Goal: Task Accomplishment & Management: Complete application form

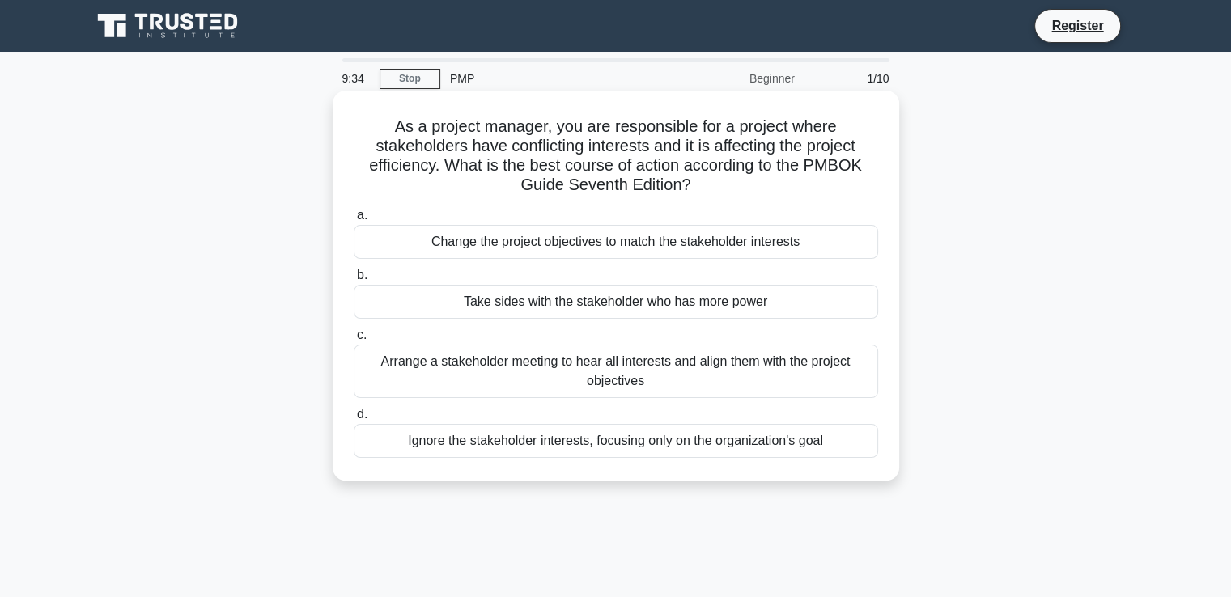
click at [583, 367] on div "Arrange a stakeholder meeting to hear all interests and align them with the pro…" at bounding box center [616, 371] width 524 height 53
click at [354, 341] on input "c. Arrange a stakeholder meeting to hear all interests and align them with the …" at bounding box center [354, 335] width 0 height 11
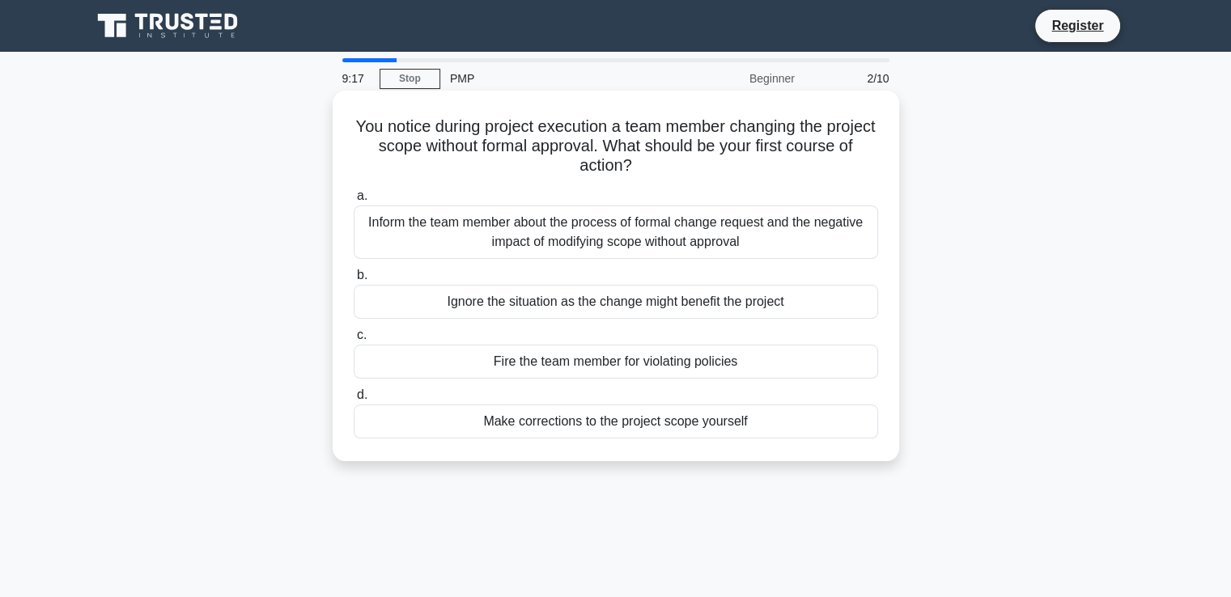
click at [630, 232] on div "Inform the team member about the process of formal change request and the negat…" at bounding box center [616, 232] width 524 height 53
click at [354, 201] on input "a. Inform the team member about the process of formal change request and the ne…" at bounding box center [354, 196] width 0 height 11
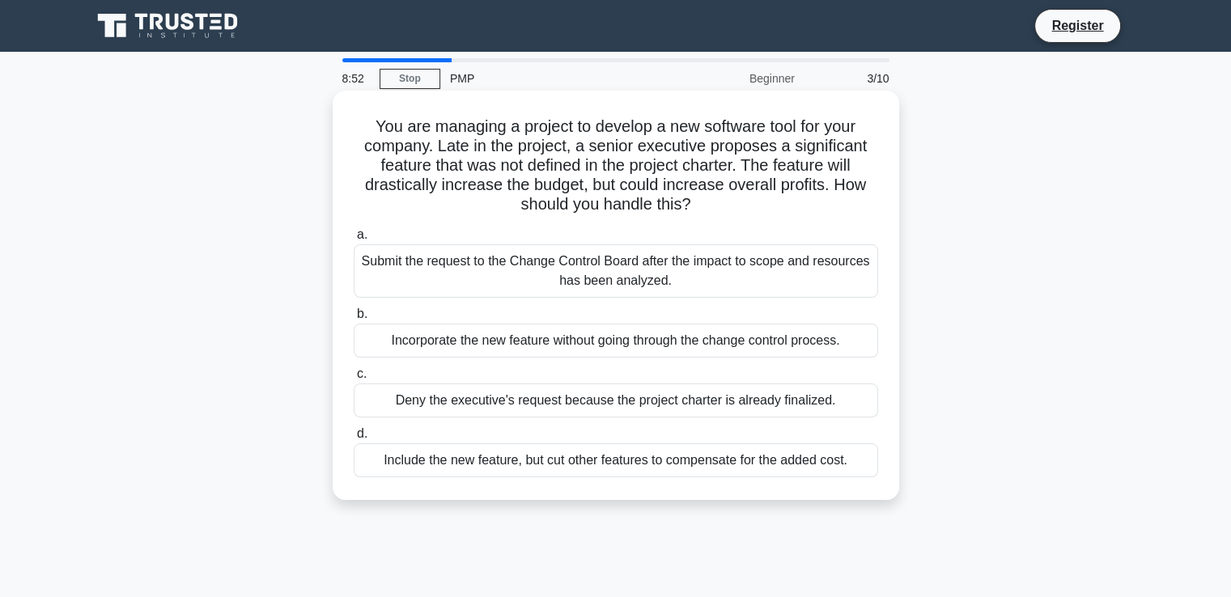
click at [479, 264] on div "Submit the request to the Change Control Board after the impact to scope and re…" at bounding box center [616, 270] width 524 height 53
click at [354, 240] on input "a. Submit the request to the Change Control Board after the impact to scope and…" at bounding box center [354, 235] width 0 height 11
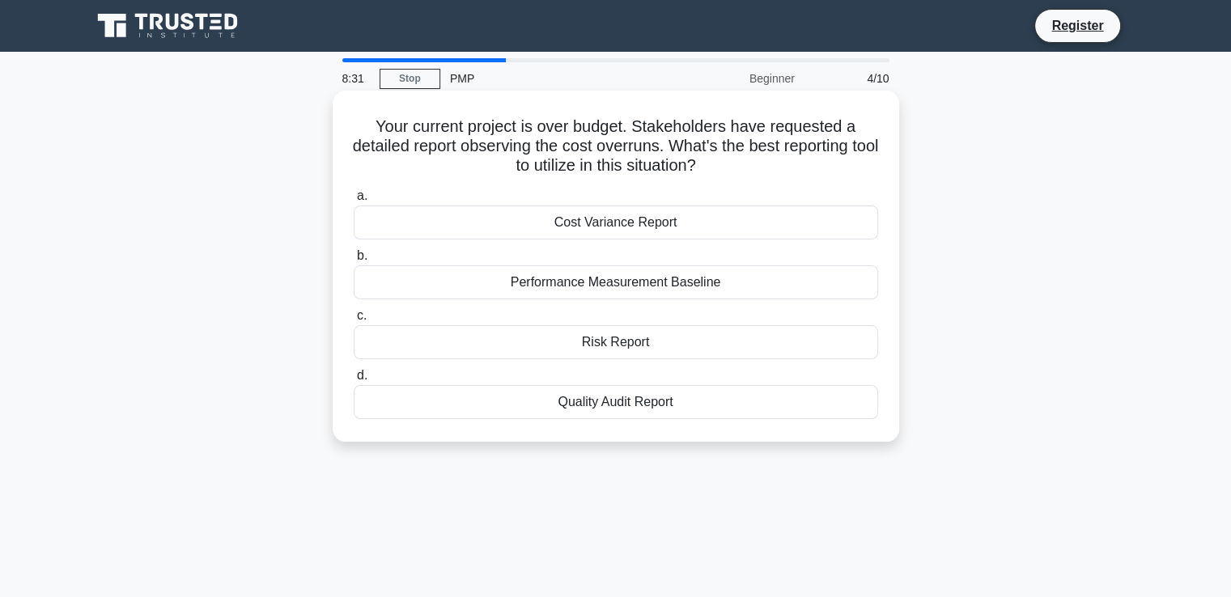
click at [660, 221] on div "Cost Variance Report" at bounding box center [616, 223] width 524 height 34
click at [354, 201] on input "a. Cost Variance Report" at bounding box center [354, 196] width 0 height 11
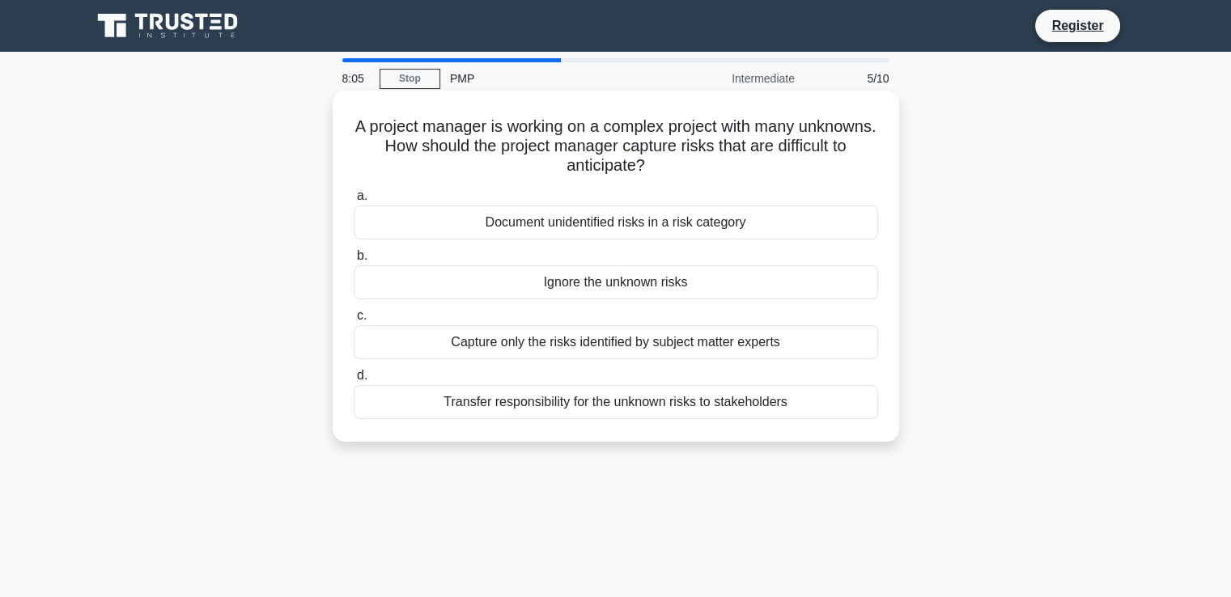
click at [682, 227] on div "Document unidentified risks in a risk category" at bounding box center [616, 223] width 524 height 34
click at [354, 201] on input "a. Document unidentified risks in a risk category" at bounding box center [354, 196] width 0 height 11
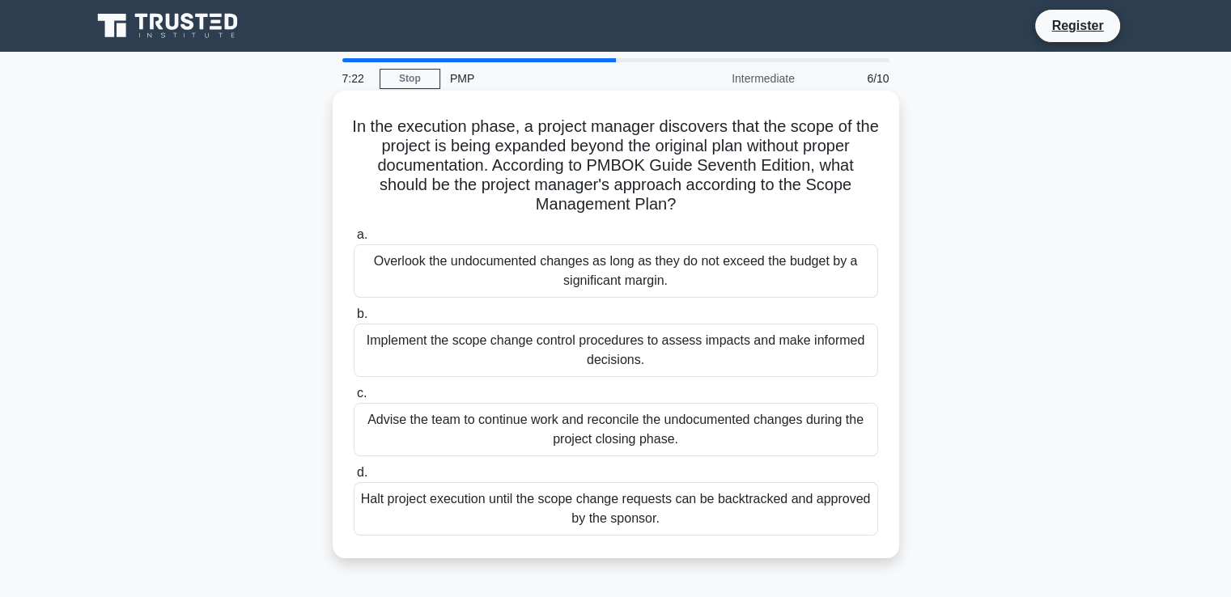
click at [672, 347] on div "Implement the scope change control procedures to assess impacts and make inform…" at bounding box center [616, 350] width 524 height 53
click at [354, 320] on input "b. Implement the scope change control procedures to assess impacts and make inf…" at bounding box center [354, 314] width 0 height 11
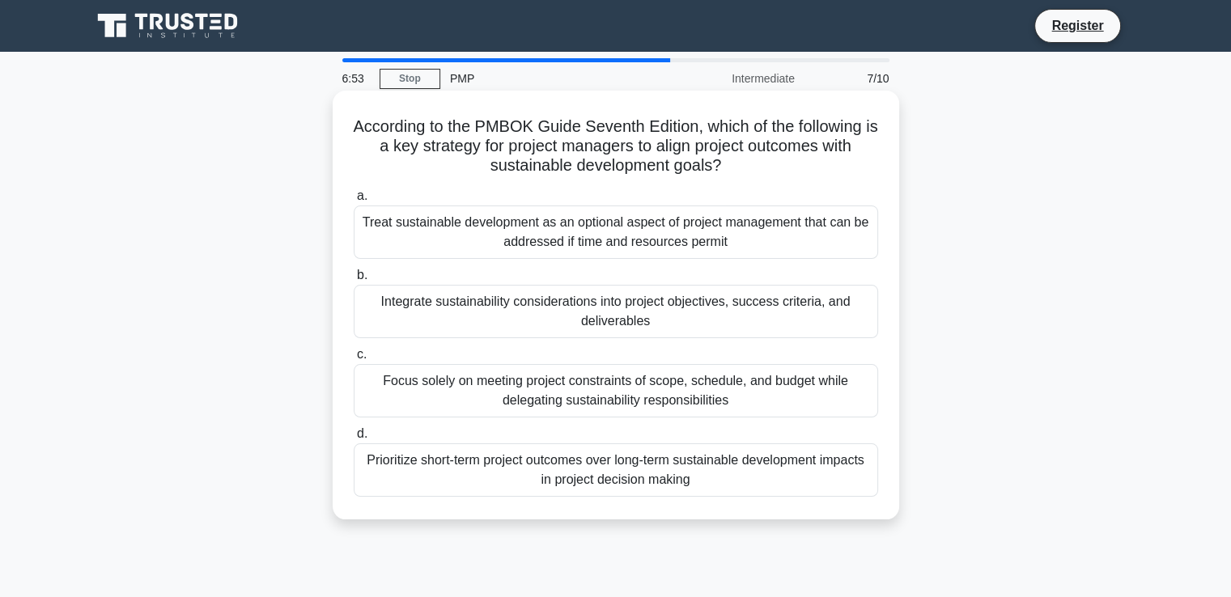
click at [726, 329] on div "Integrate sustainability considerations into project objectives, success criter…" at bounding box center [616, 311] width 524 height 53
click at [354, 281] on input "b. Integrate sustainability considerations into project objectives, success cri…" at bounding box center [354, 275] width 0 height 11
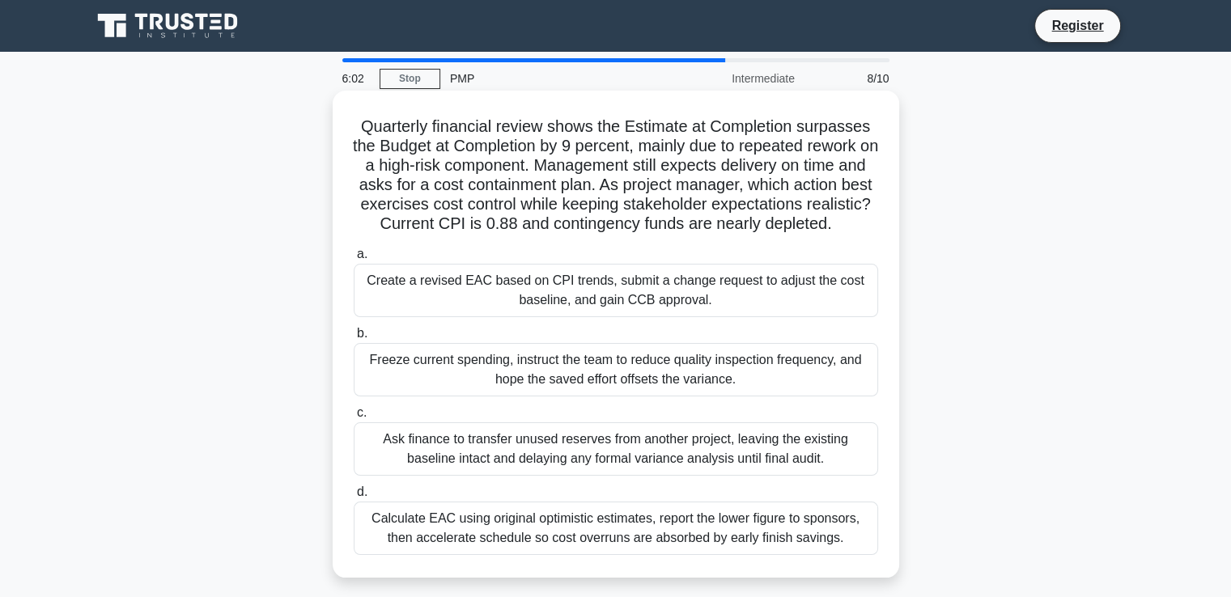
click at [595, 304] on div "Create a revised EAC based on CPI trends, submit a change request to adjust the…" at bounding box center [616, 290] width 524 height 53
click at [354, 260] on input "a. Create a revised EAC based on CPI trends, submit a change request to adjust …" at bounding box center [354, 254] width 0 height 11
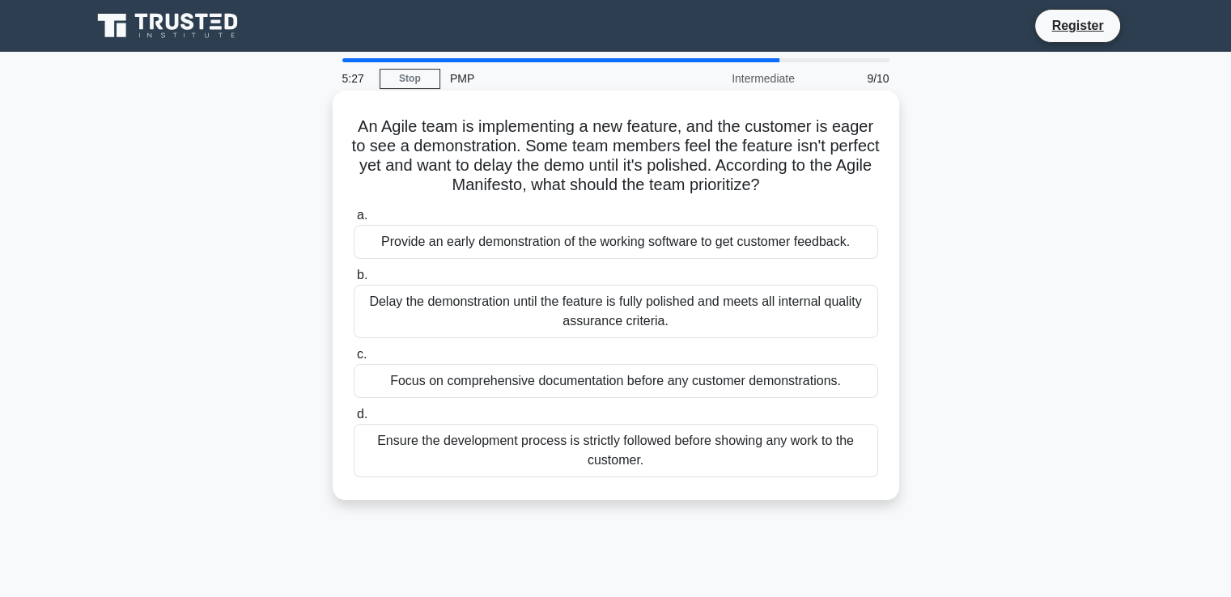
click at [486, 381] on div "Focus on comprehensive documentation before any customer demonstrations." at bounding box center [616, 381] width 524 height 34
click at [354, 360] on input "c. Focus on comprehensive documentation before any customer demonstrations." at bounding box center [354, 355] width 0 height 11
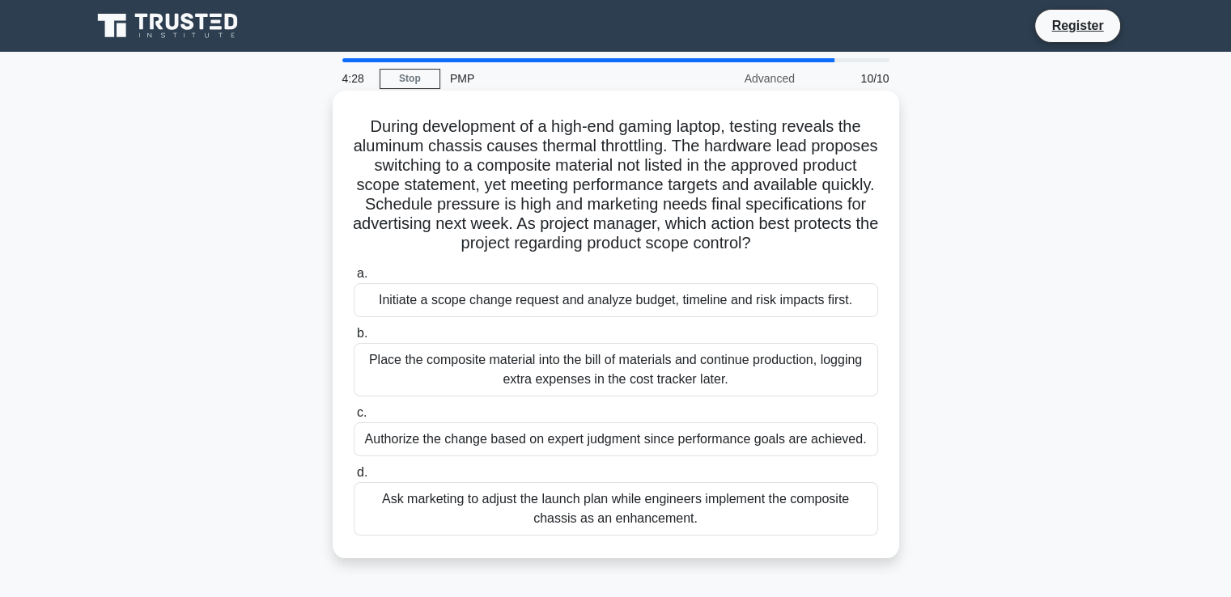
click at [532, 298] on div "Initiate a scope change request and analyze budget, timeline and risk impacts f…" at bounding box center [616, 300] width 524 height 34
click at [354, 279] on input "a. Initiate a scope change request and analyze budget, timeline and risk impact…" at bounding box center [354, 274] width 0 height 11
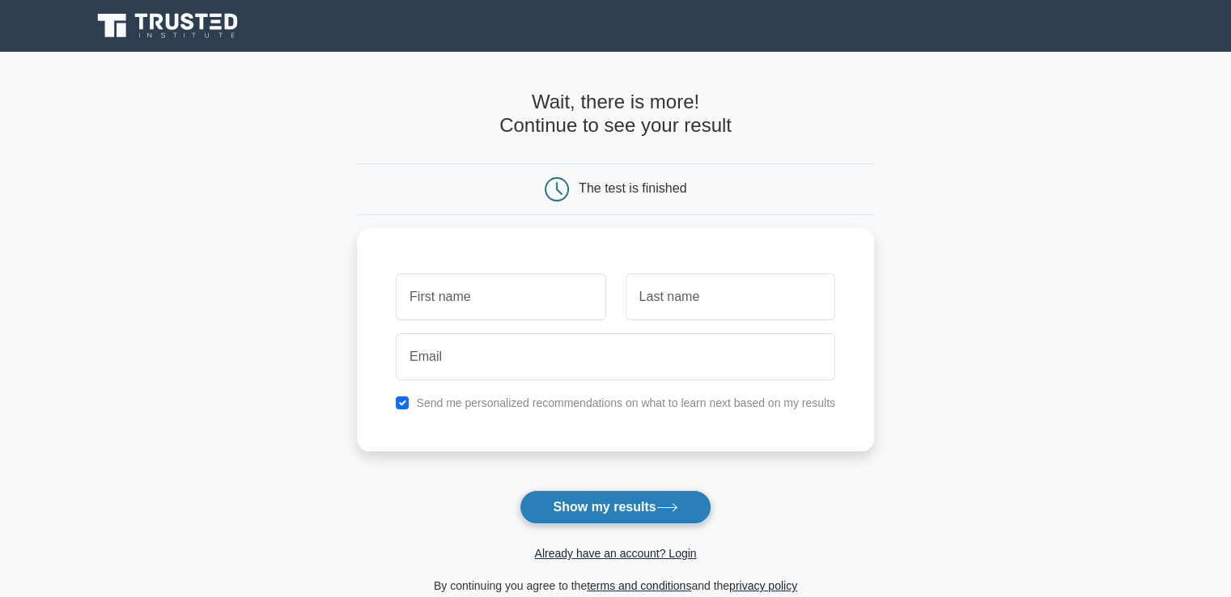
click at [627, 517] on button "Show my results" at bounding box center [615, 507] width 191 height 34
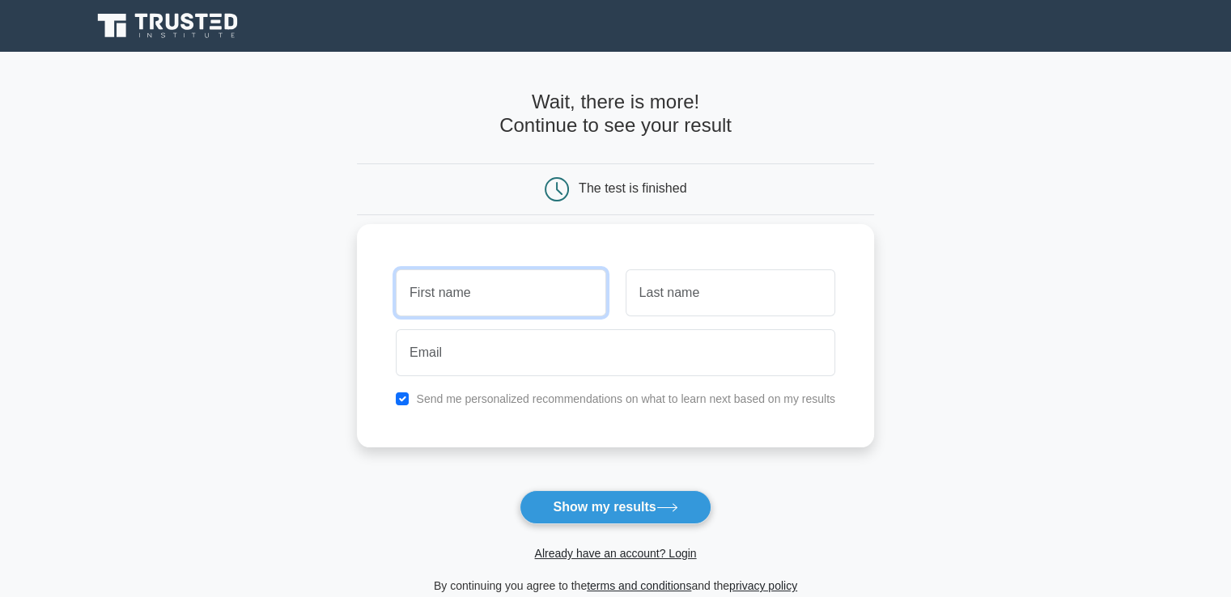
click at [443, 286] on input "text" at bounding box center [501, 292] width 210 height 47
type input "Anand"
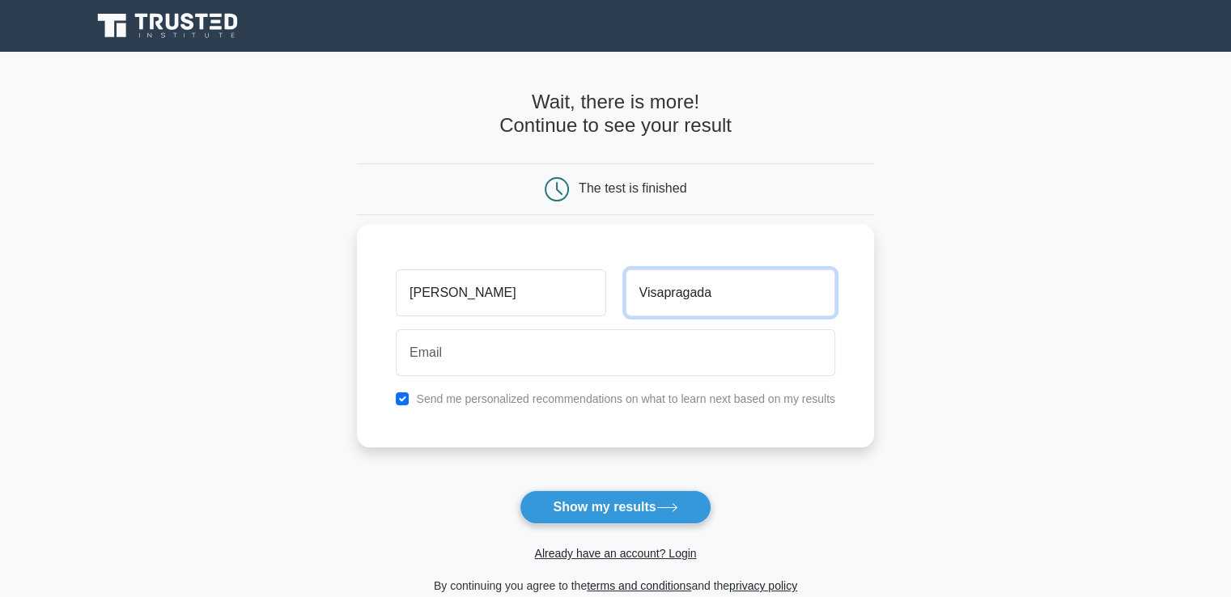
type input "Visapragada"
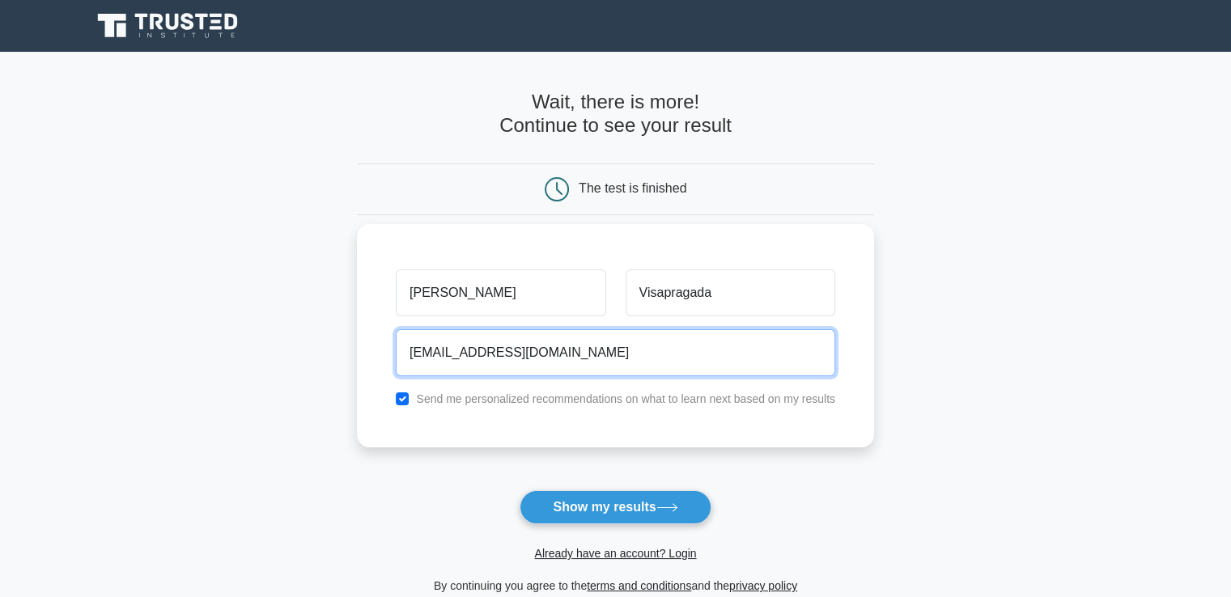
type input "anandmaddy9@gmail.com"
click at [520, 490] on button "Show my results" at bounding box center [615, 507] width 191 height 34
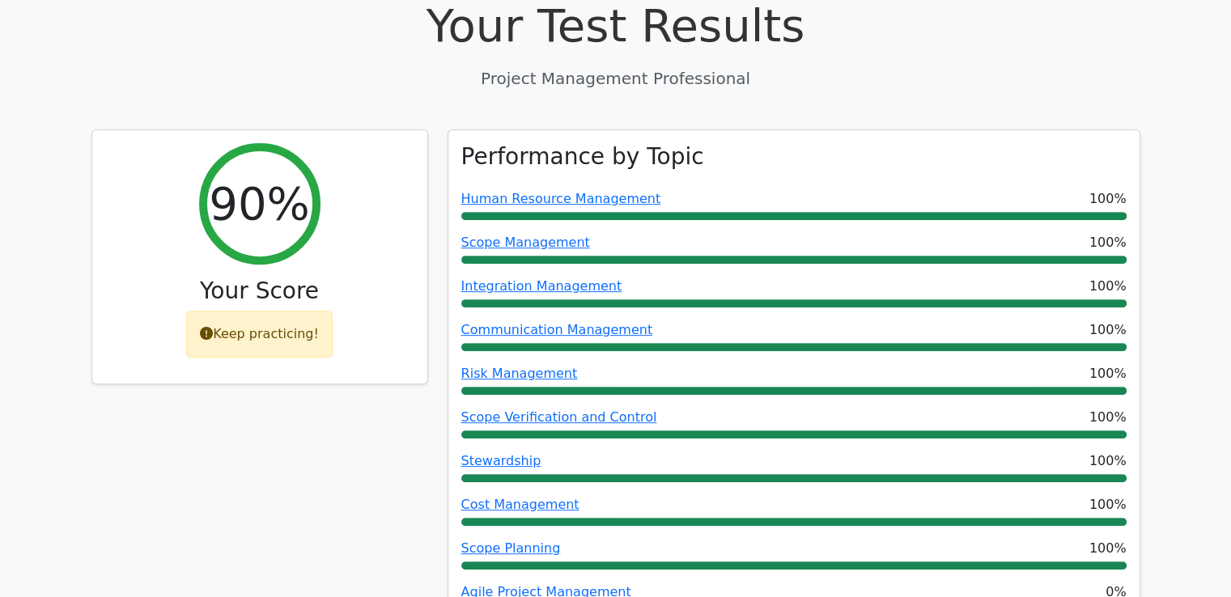
scroll to position [647, 0]
